Goal: Task Accomplishment & Management: Manage account settings

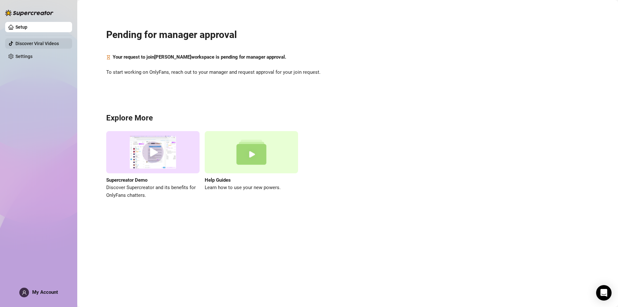
click at [30, 45] on link "Discover Viral Videos" at bounding box center [36, 43] width 43 height 5
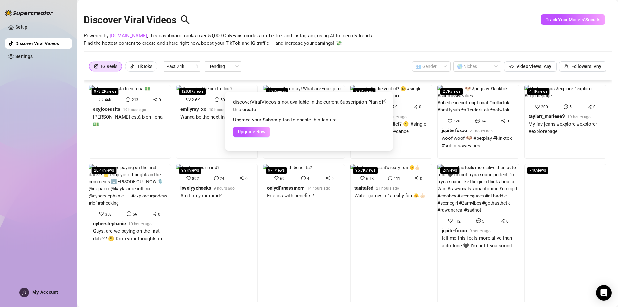
click at [21, 57] on div "discoverViralVideos is not available in the current Subscription Plan of this c…" at bounding box center [309, 153] width 618 height 307
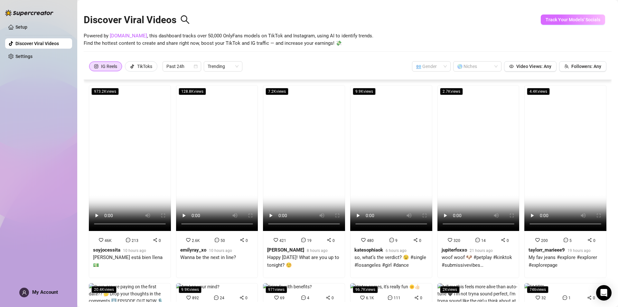
click at [555, 19] on span "Track Your Models' Socials" at bounding box center [573, 19] width 55 height 5
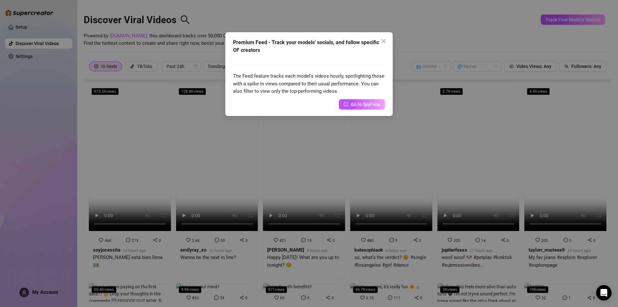
drag, startPoint x: 381, startPoint y: 42, endPoint x: 363, endPoint y: 96, distance: 56.8
click at [368, 88] on div "Premium Feed - Track your models' socials, and follow specific OF creators The …" at bounding box center [308, 74] width 167 height 84
click at [356, 109] on div "Premium Feed - Track your models' socials, and follow specific OF creators The …" at bounding box center [308, 74] width 167 height 84
click at [359, 104] on span "Go to SpyFans" at bounding box center [365, 104] width 29 height 7
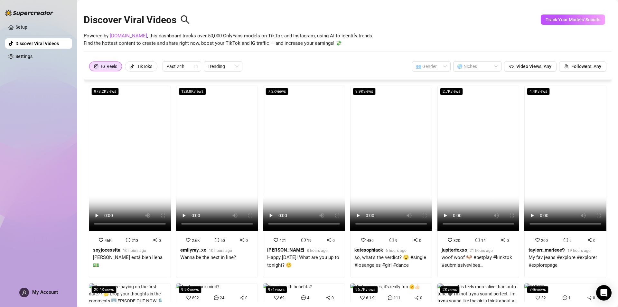
scroll to position [97, 0]
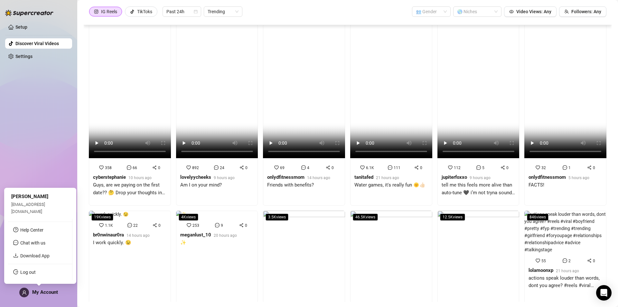
click at [33, 290] on span "My Account" at bounding box center [45, 292] width 26 height 6
click at [21, 272] on link "Log out" at bounding box center [27, 272] width 15 height 5
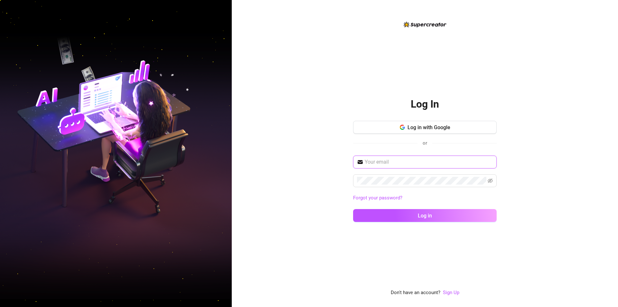
click at [376, 162] on input "text" at bounding box center [429, 162] width 128 height 8
paste input "[EMAIL_ADDRESS][DOMAIN_NAME];Mimo1998#"
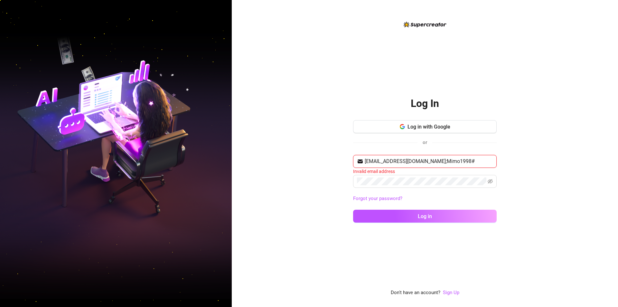
drag, startPoint x: 433, startPoint y: 160, endPoint x: 528, endPoint y: 163, distance: 95.0
click at [528, 163] on div "Log In Log in with Google or [EMAIL_ADDRESS][DOMAIN_NAME];Mimo1998# Invalid ema…" at bounding box center [425, 153] width 386 height 307
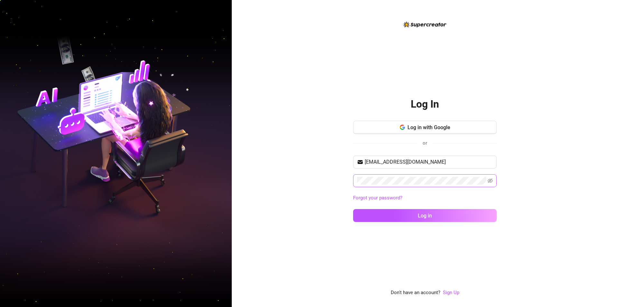
click at [405, 176] on span at bounding box center [425, 180] width 144 height 13
click at [416, 161] on input "[EMAIL_ADDRESS][DOMAIN_NAME]" at bounding box center [429, 162] width 128 height 8
click at [418, 162] on input "[EMAIL_ADDRESS][DOMAIN_NAME]" at bounding box center [429, 162] width 128 height 8
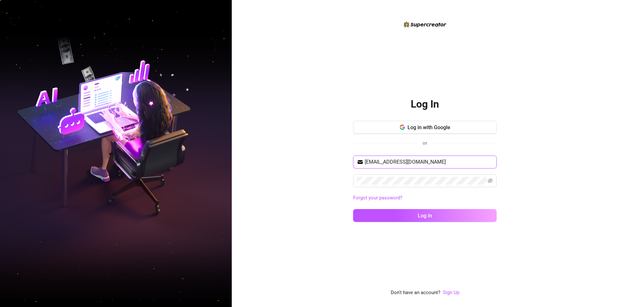
paste input "[EMAIL_ADDRESS][DOMAIN_NAME];Heineken85"
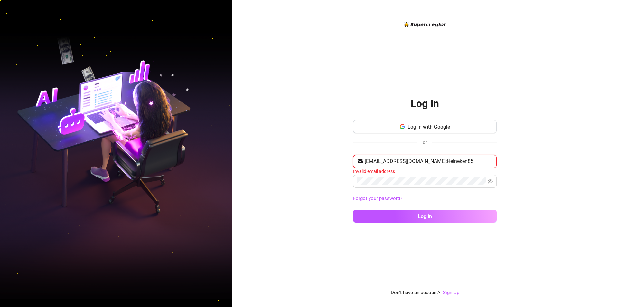
click at [443, 160] on input "[EMAIL_ADDRESS][DOMAIN_NAME];Heineken85" at bounding box center [429, 161] width 128 height 8
drag, startPoint x: 441, startPoint y: 161, endPoint x: 527, endPoint y: 162, distance: 86.6
click at [527, 162] on div "Log In Log in with Google or [EMAIL_ADDRESS][DOMAIN_NAME];Heineken85 Invalid em…" at bounding box center [425, 153] width 386 height 307
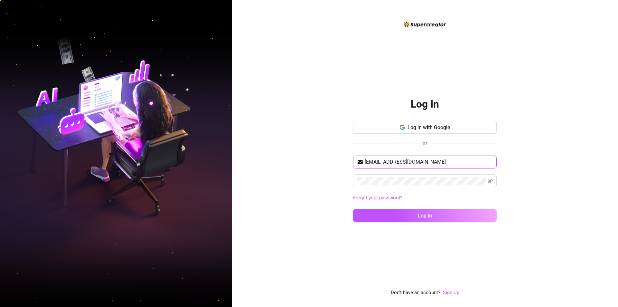
type input "[EMAIL_ADDRESS][DOMAIN_NAME]"
click at [265, 169] on div "Log In Log in with Google or [EMAIL_ADDRESS][DOMAIN_NAME] Forgot your password?…" at bounding box center [425, 153] width 386 height 307
click at [442, 217] on button "Log in" at bounding box center [425, 215] width 144 height 13
